Goal: Task Accomplishment & Management: Use online tool/utility

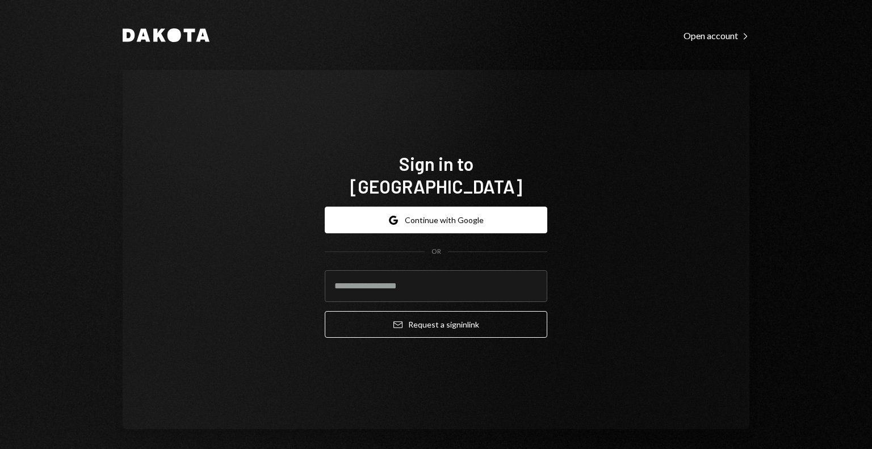
click at [387, 283] on input "email" at bounding box center [436, 286] width 223 height 32
type input "**********"
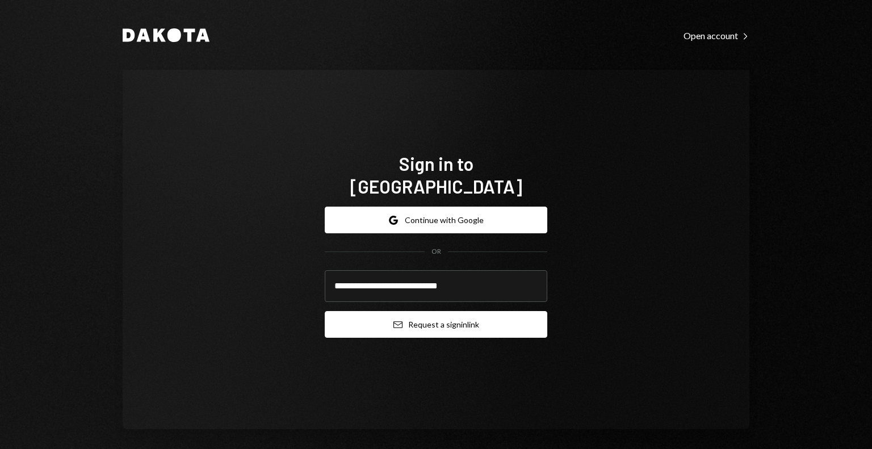
click at [393, 320] on icon "Email" at bounding box center [397, 324] width 9 height 9
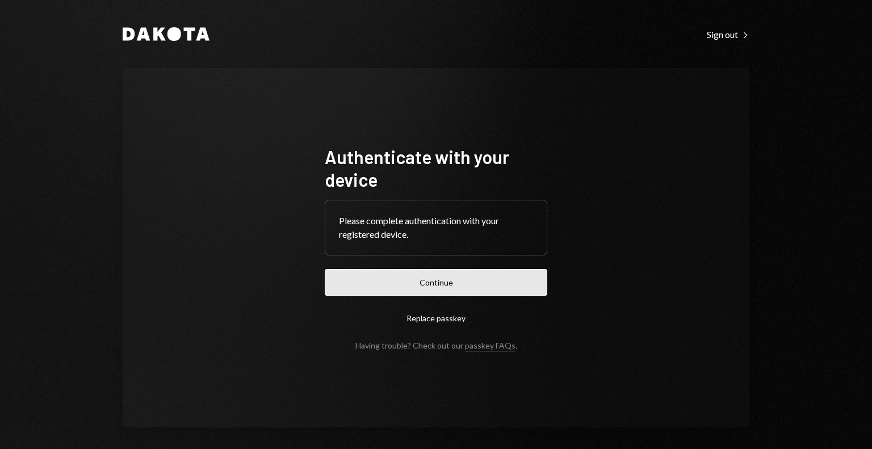
click at [369, 290] on button "Continue" at bounding box center [436, 282] width 223 height 27
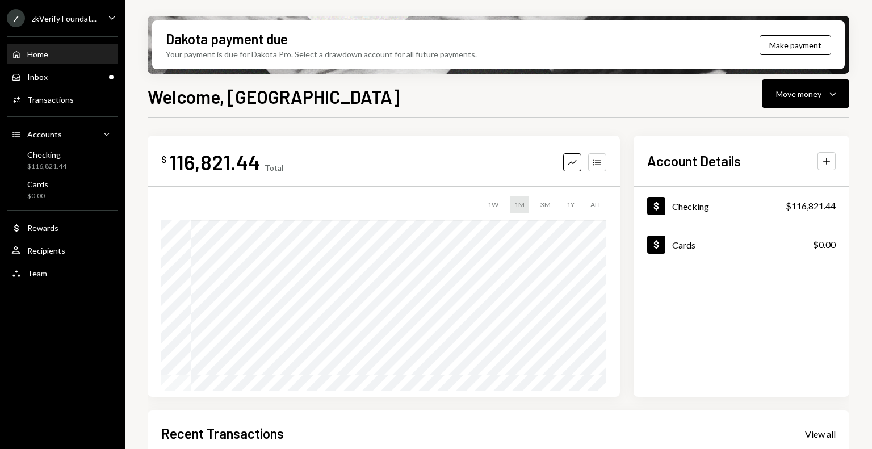
click at [91, 20] on div "zkVerify Foundat..." at bounding box center [64, 19] width 65 height 10
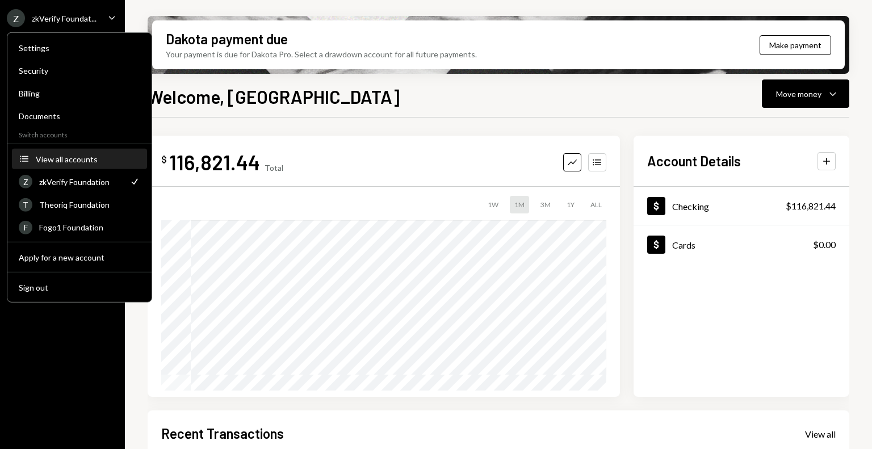
click at [84, 159] on div "View all accounts" at bounding box center [88, 159] width 104 height 10
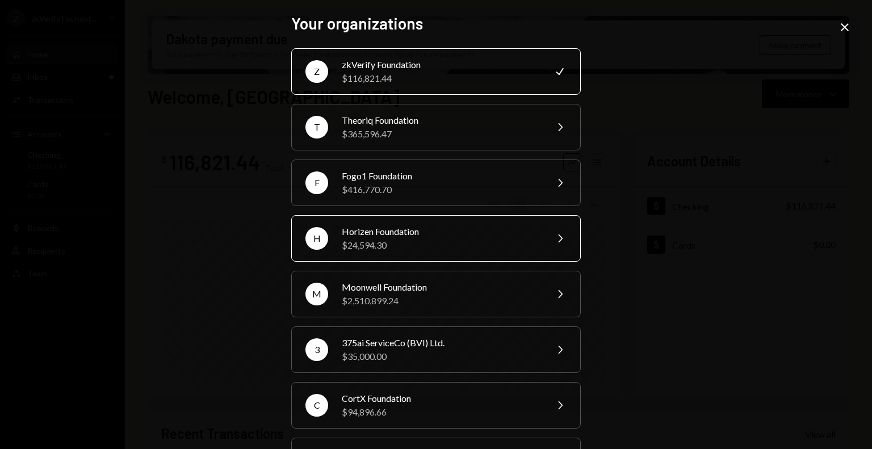
click at [368, 236] on div "Horizen Foundation" at bounding box center [441, 232] width 198 height 14
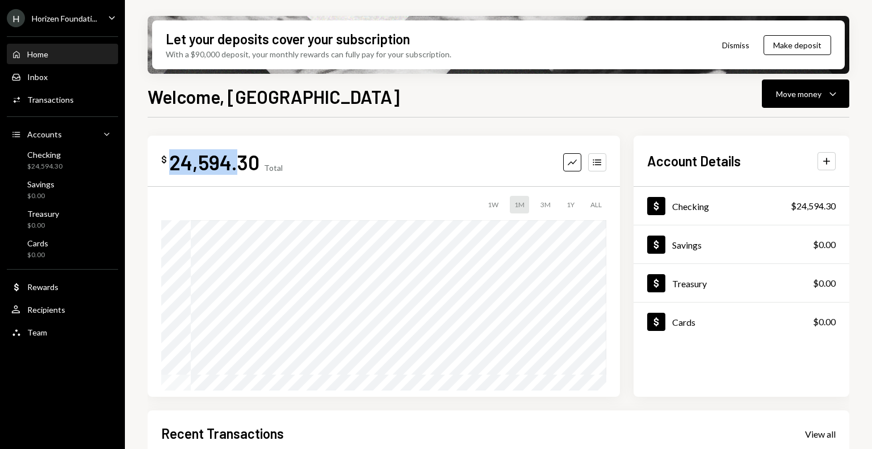
drag, startPoint x: 173, startPoint y: 167, endPoint x: 237, endPoint y: 167, distance: 64.1
click at [237, 167] on div "24,594.30" at bounding box center [214, 162] width 90 height 26
click at [197, 167] on div "24,594.30" at bounding box center [214, 162] width 90 height 26
click at [799, 99] on div "Move money" at bounding box center [798, 94] width 45 height 12
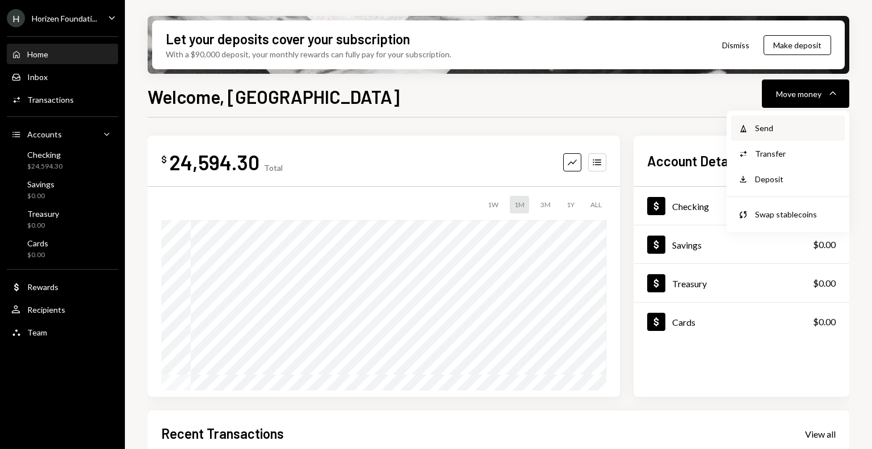
click at [794, 130] on div "Send" at bounding box center [796, 128] width 83 height 12
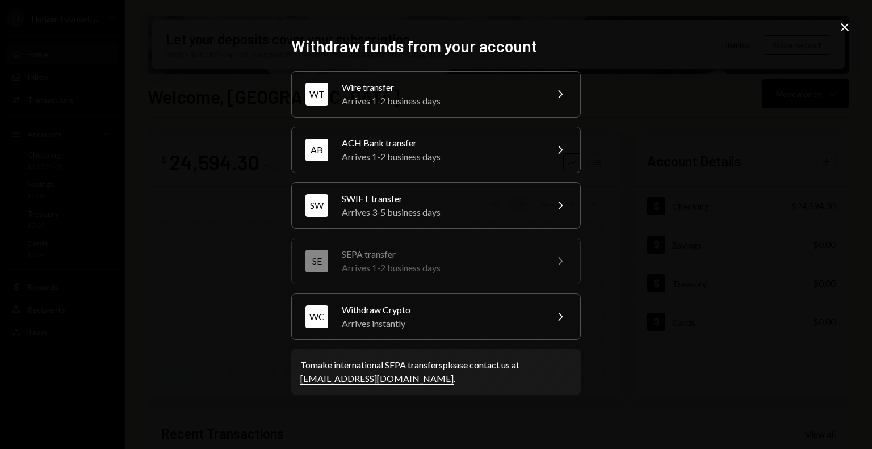
click at [844, 29] on icon "Close" at bounding box center [845, 27] width 14 height 14
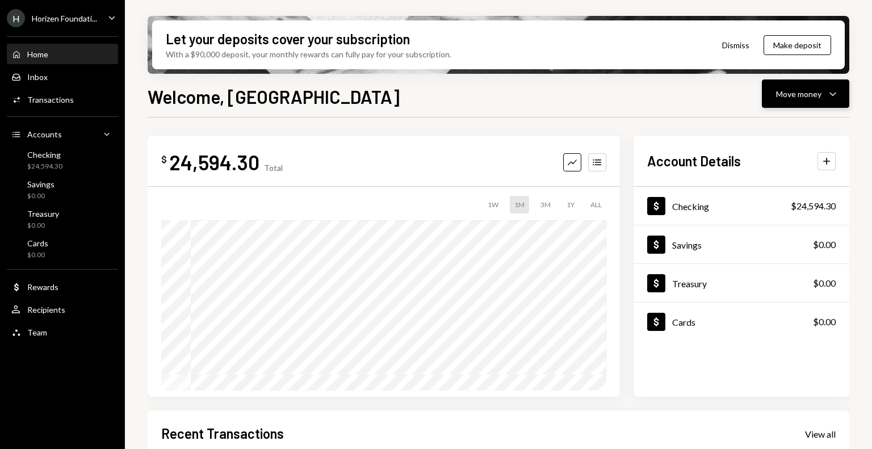
click at [784, 101] on button "Move money Caret Down" at bounding box center [805, 93] width 87 height 28
click at [786, 135] on div "Withdraw Send" at bounding box center [788, 128] width 114 height 26
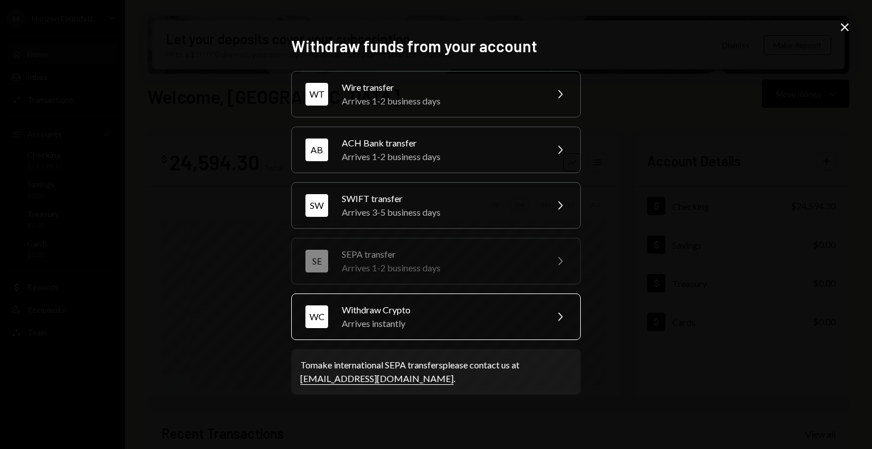
click at [440, 324] on div "Arrives instantly" at bounding box center [441, 324] width 198 height 14
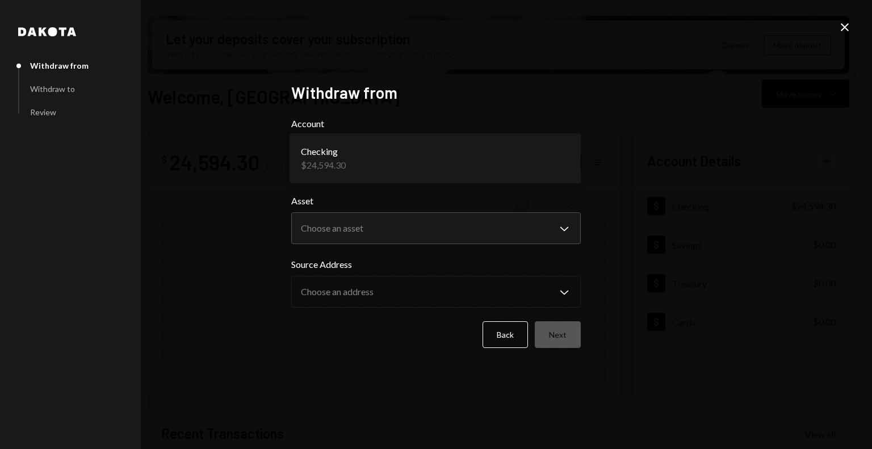
click at [368, 161] on body "H Horizen Foundati... Caret Down Home Home Inbox Inbox Activities Transactions …" at bounding box center [436, 224] width 872 height 449
click at [849, 24] on icon "Close" at bounding box center [845, 27] width 14 height 14
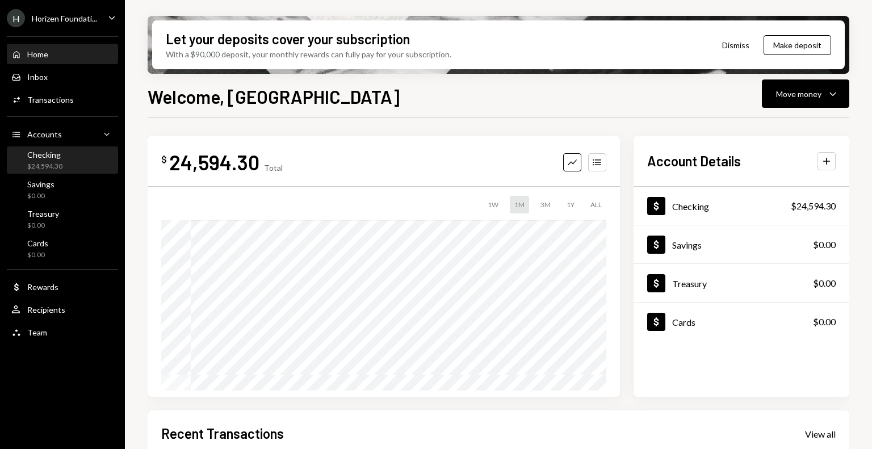
click at [43, 165] on div "$24,594.30" at bounding box center [44, 167] width 35 height 10
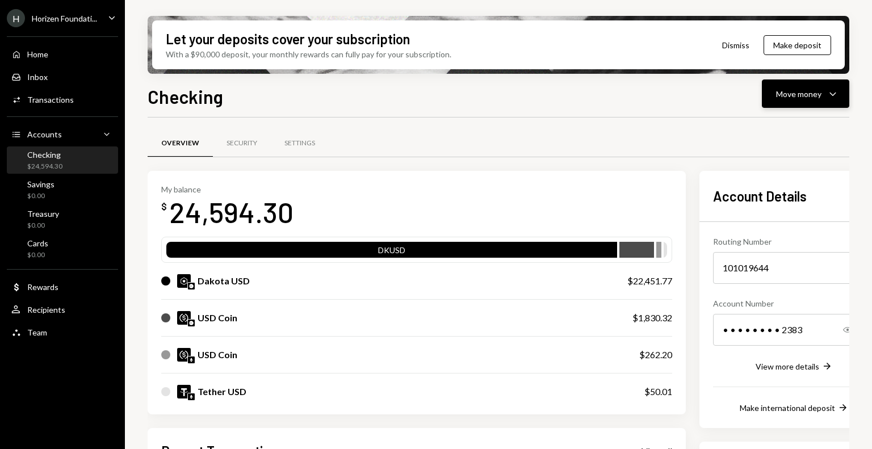
click at [806, 96] on div "Move money" at bounding box center [798, 94] width 45 height 12
click at [792, 129] on div "Send" at bounding box center [796, 128] width 83 height 12
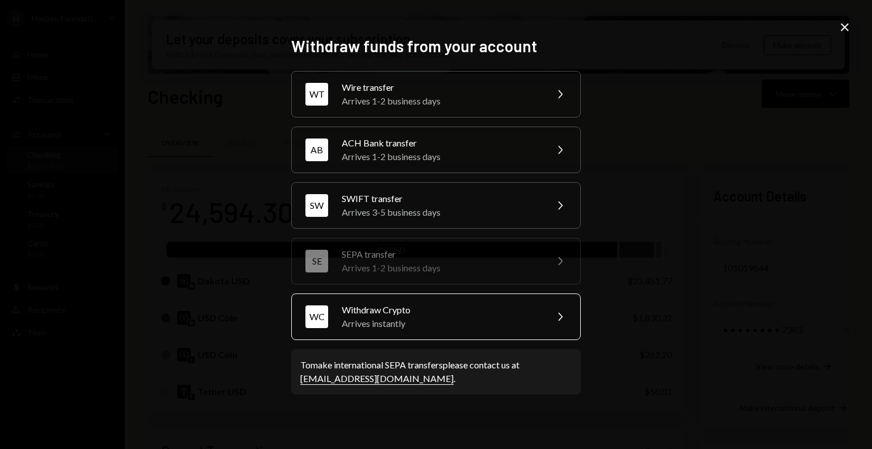
click at [410, 325] on div "Arrives instantly" at bounding box center [441, 324] width 198 height 14
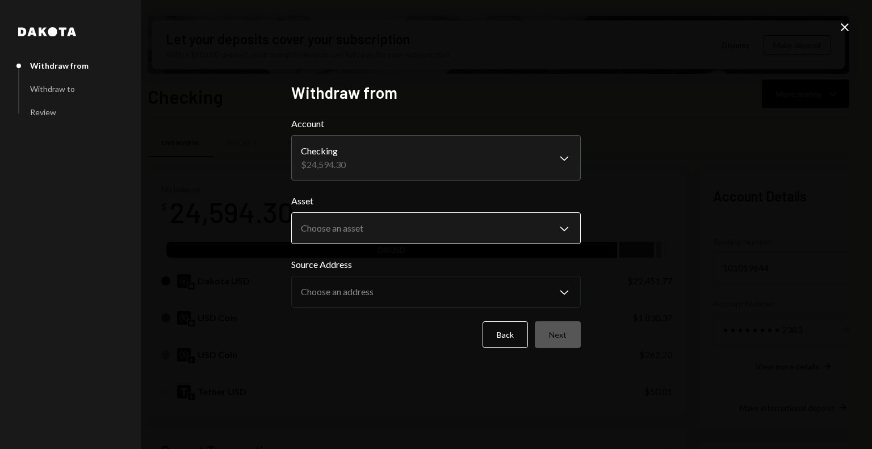
click at [366, 226] on body "H Horizen Foundati... Caret Down Home Home Inbox Inbox Activities Transactions …" at bounding box center [436, 224] width 872 height 449
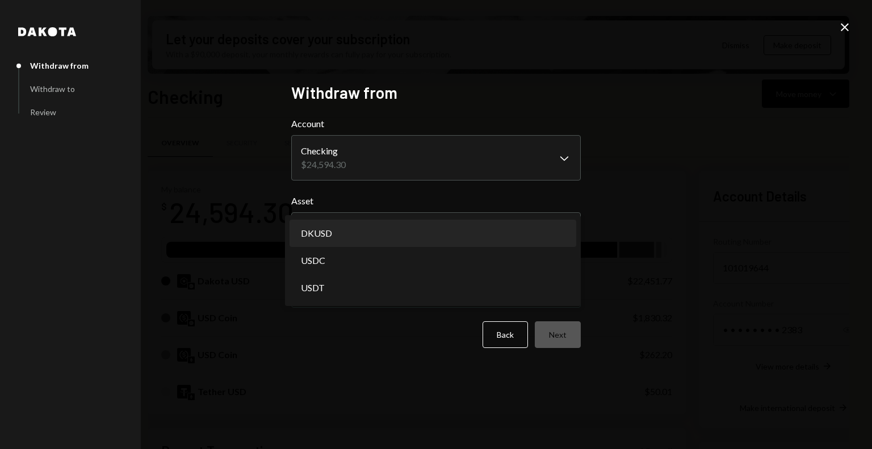
select select "*****"
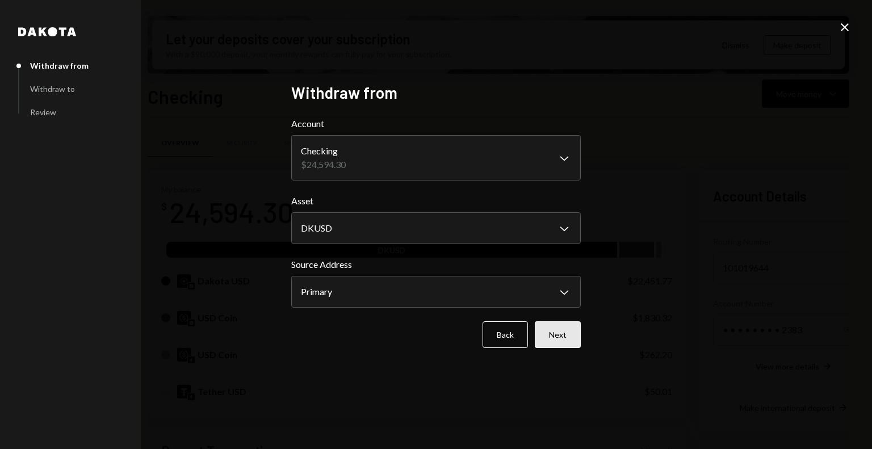
click at [563, 342] on button "Next" at bounding box center [558, 334] width 46 height 27
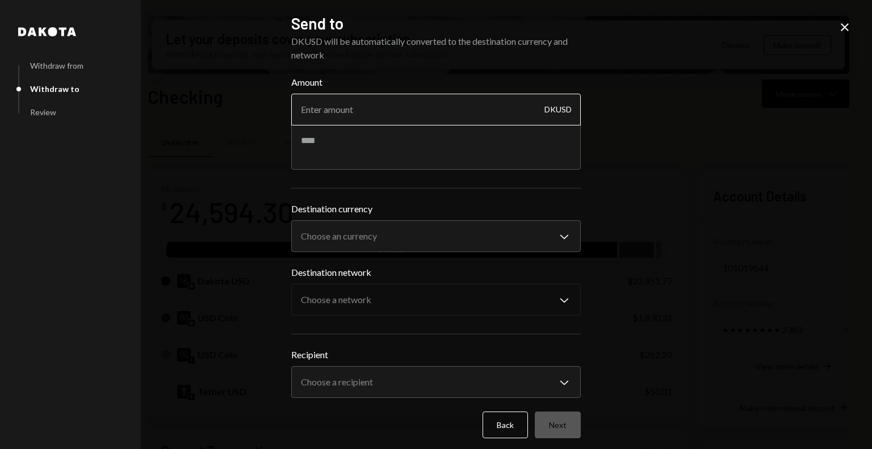
click at [404, 119] on input "Amount" at bounding box center [435, 110] width 289 height 32
type input "5000"
click at [402, 139] on textarea at bounding box center [435, 146] width 289 height 45
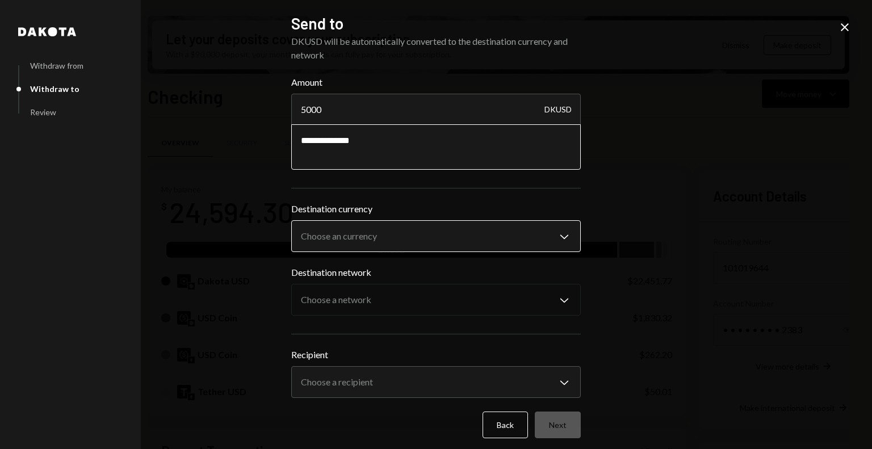
type textarea "**********"
click at [409, 250] on body "H Horizen Foundati... Caret Down Home Home Inbox Inbox Activities Transactions …" at bounding box center [436, 224] width 872 height 449
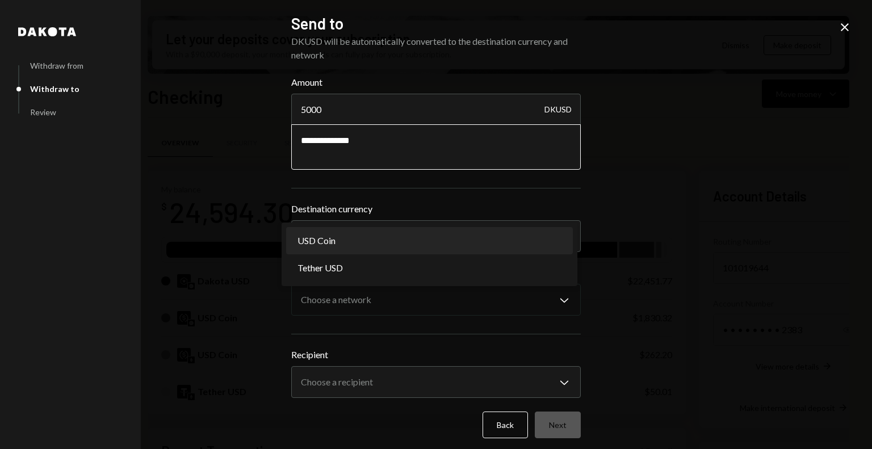
select select "****"
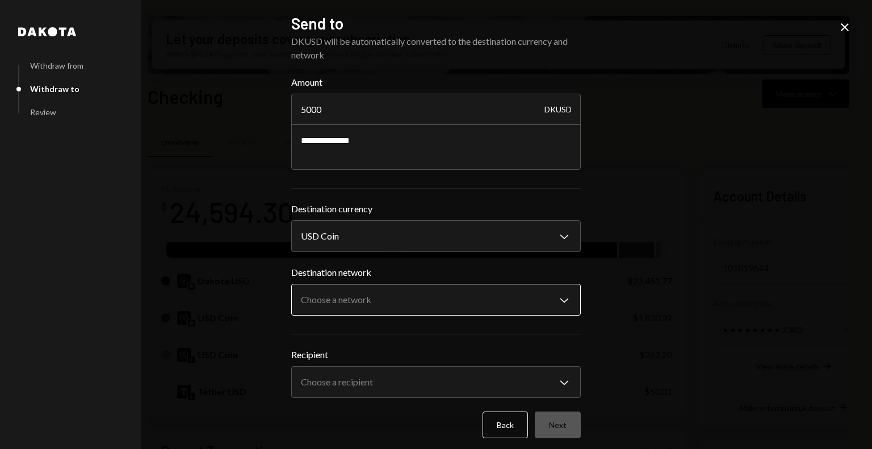
click at [366, 290] on body "H Horizen Foundati... Caret Down Home Home Inbox Inbox Activities Transactions …" at bounding box center [436, 224] width 872 height 449
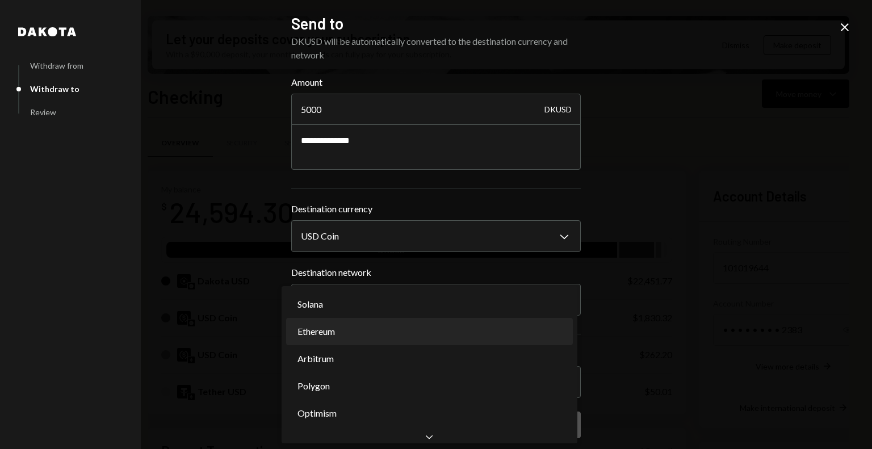
select select "**********"
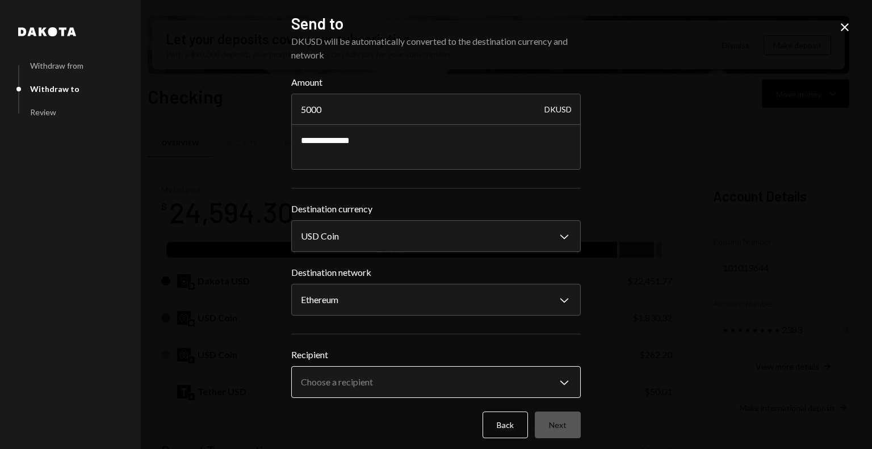
click at [371, 385] on body "H Horizen Foundati... Caret Down Home Home Inbox Inbox Activities Transactions …" at bounding box center [436, 224] width 872 height 449
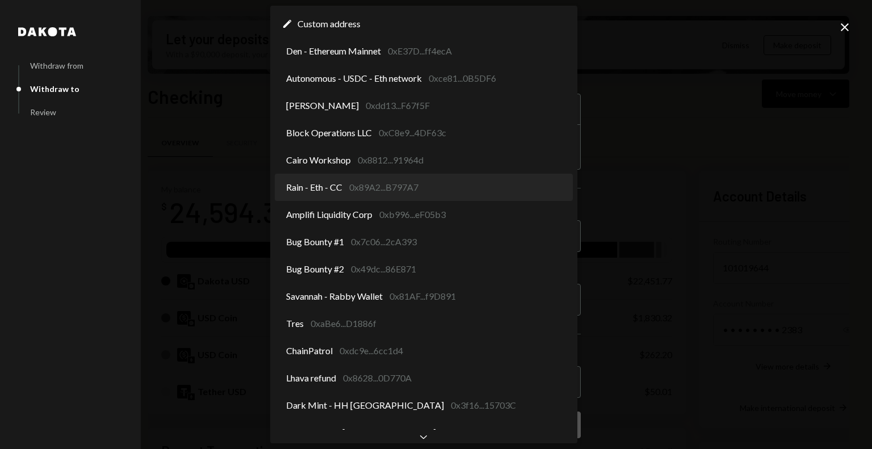
select select "**********"
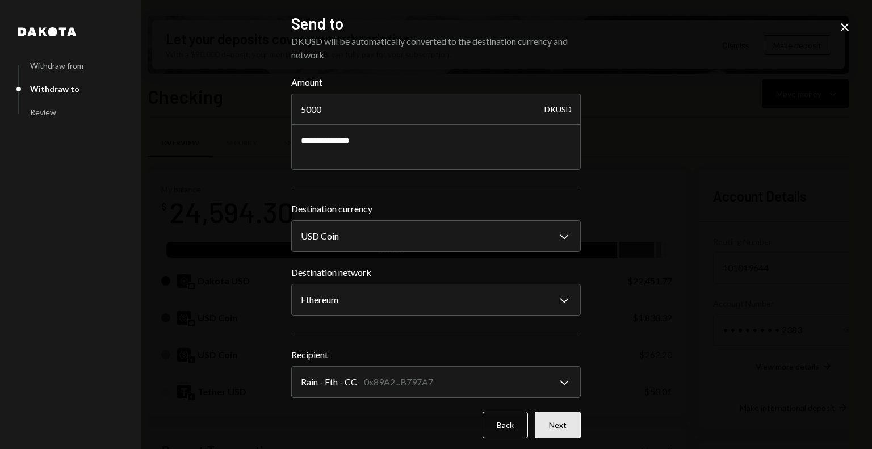
click at [551, 423] on button "Next" at bounding box center [558, 425] width 46 height 27
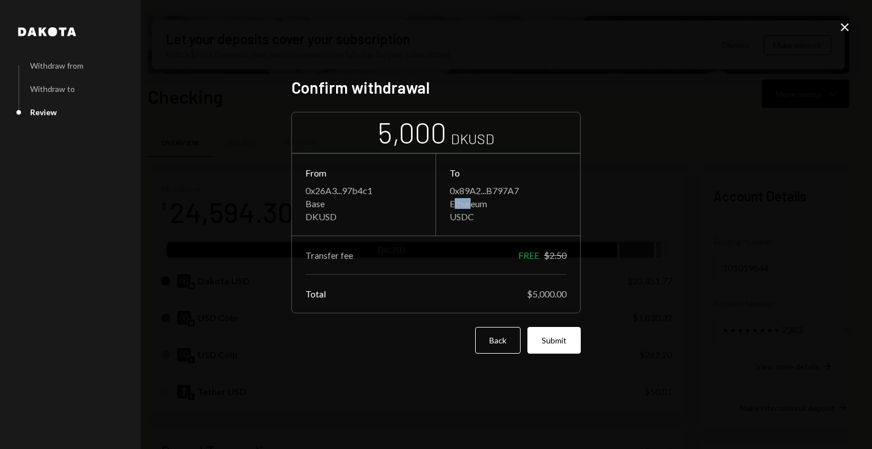
drag, startPoint x: 471, startPoint y: 206, endPoint x: 455, endPoint y: 202, distance: 16.5
click at [455, 202] on div "Ethereum" at bounding box center [508, 203] width 117 height 11
click at [463, 219] on div "USDC" at bounding box center [508, 216] width 117 height 11
click at [556, 342] on button "Submit" at bounding box center [553, 340] width 53 height 27
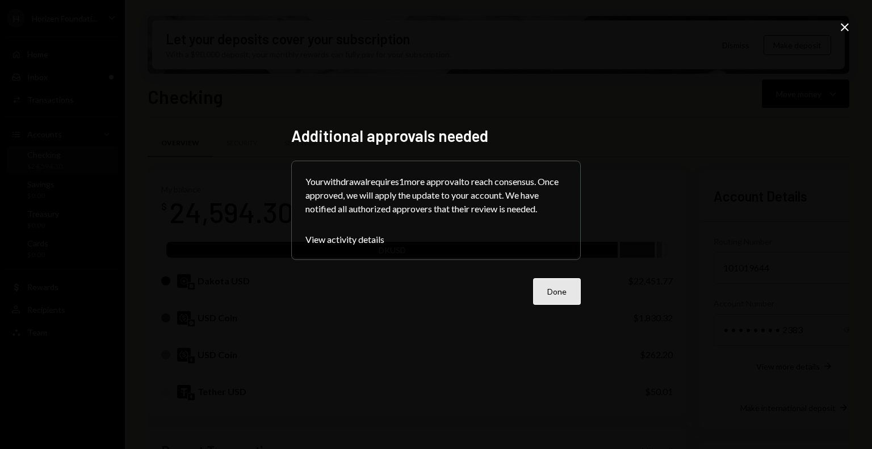
click at [565, 299] on button "Done" at bounding box center [557, 291] width 48 height 27
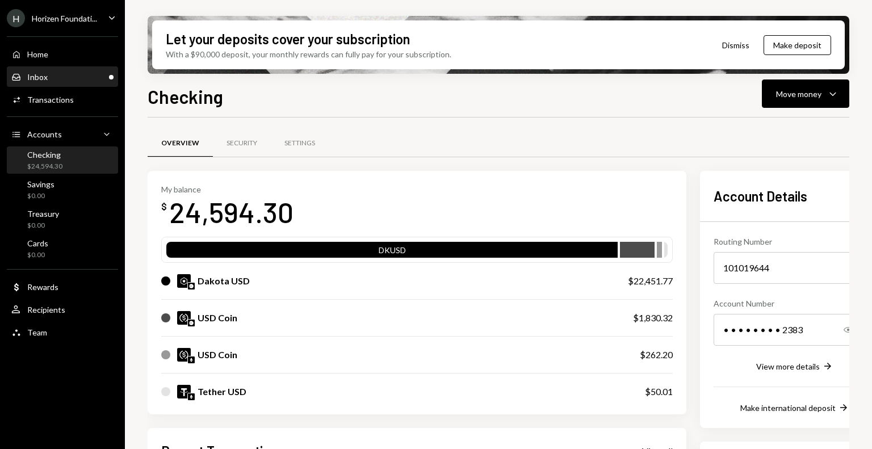
click at [75, 71] on div "Inbox Inbox" at bounding box center [62, 77] width 102 height 19
